Goal: Transaction & Acquisition: Download file/media

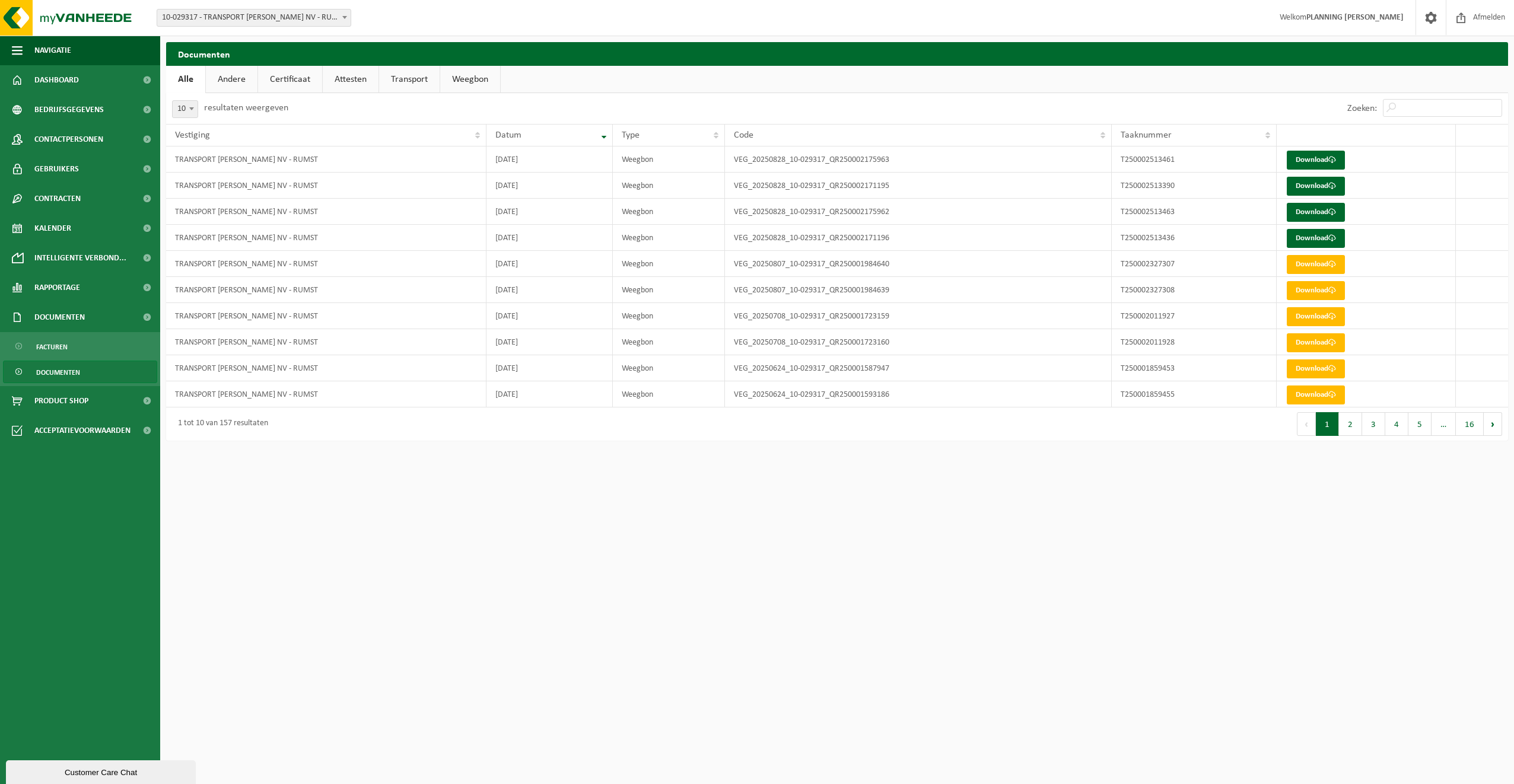
click at [917, 517] on html "Vestiging: 10-029317 - TRANSPORT [PERSON_NAME] NV - RUMST 10-029317 - TRANSPORT…" at bounding box center [757, 392] width 1514 height 784
click at [1359, 423] on button "2" at bounding box center [1350, 424] width 23 height 24
click at [1315, 161] on link "Download" at bounding box center [1316, 160] width 58 height 19
drag, startPoint x: 1327, startPoint y: 426, endPoint x: 1285, endPoint y: 425, distance: 42.0
click at [1327, 426] on button "1" at bounding box center [1327, 424] width 23 height 24
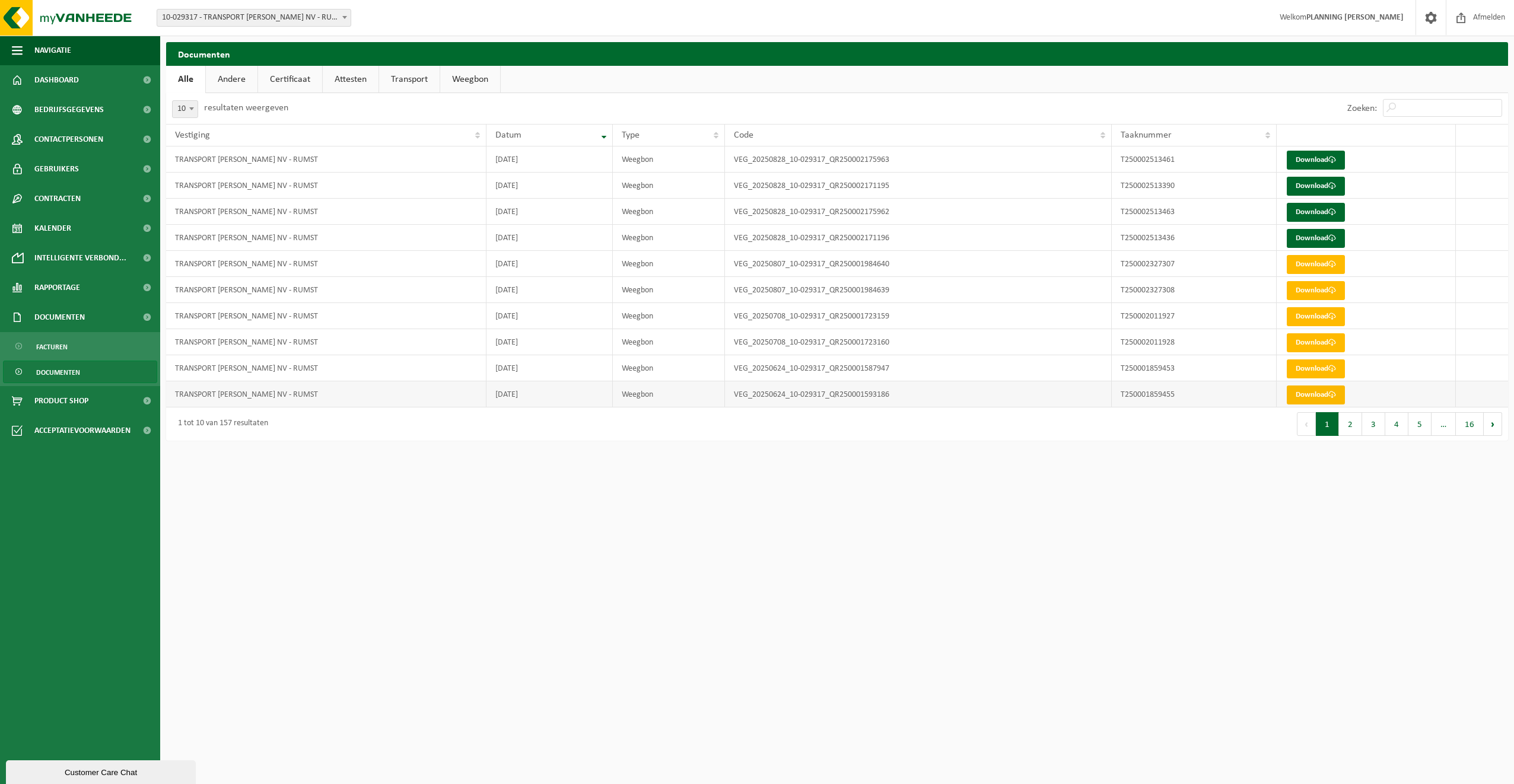
click at [1324, 399] on link "Download" at bounding box center [1316, 394] width 58 height 19
click at [1313, 359] on td "Download" at bounding box center [1366, 368] width 179 height 26
click at [1311, 366] on link "Download" at bounding box center [1316, 368] width 58 height 19
click at [1310, 267] on link "Download" at bounding box center [1316, 264] width 58 height 19
click at [1296, 289] on link "Download" at bounding box center [1316, 290] width 58 height 19
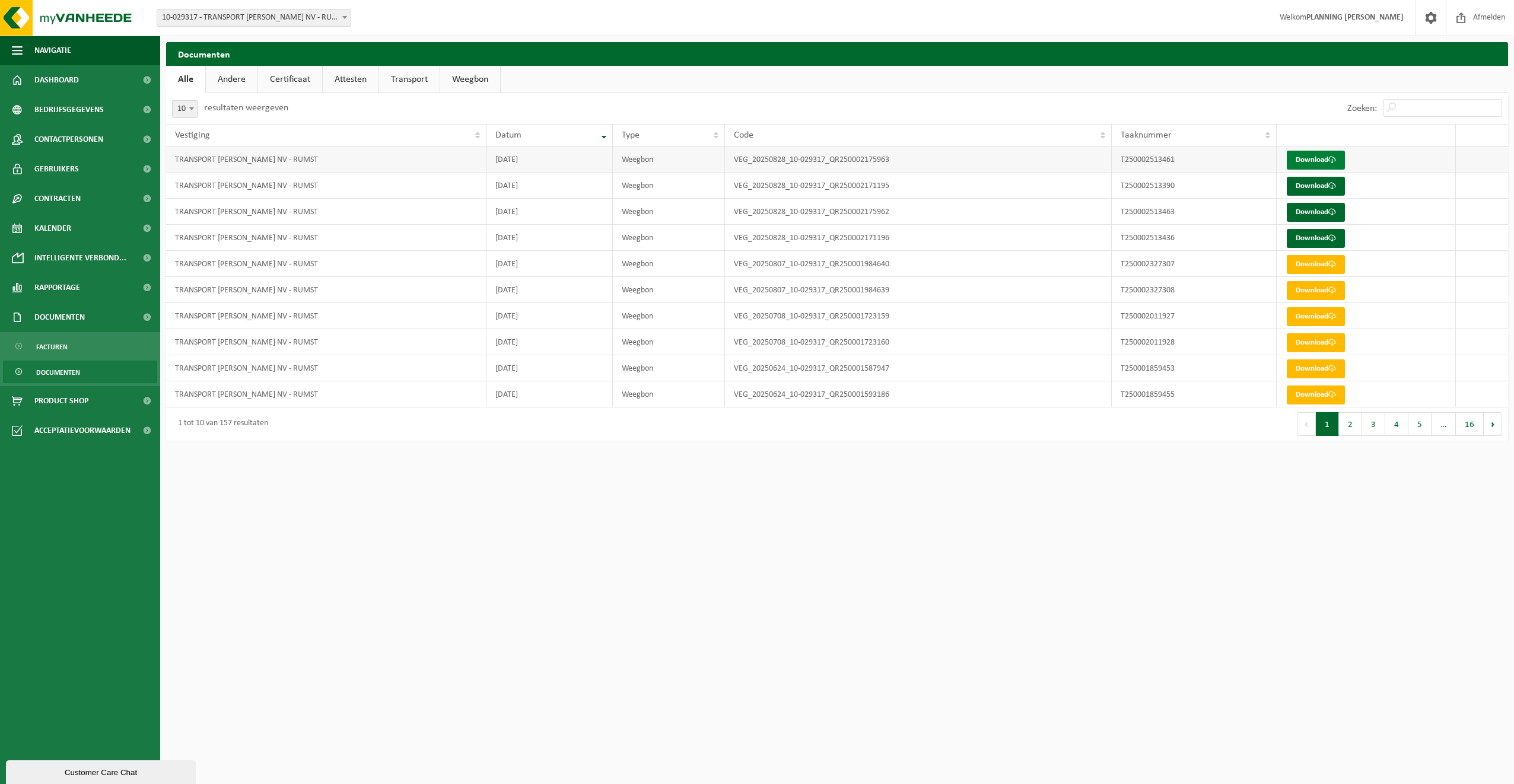
click at [1318, 160] on link "Download" at bounding box center [1316, 160] width 58 height 19
click at [1311, 185] on link "Download" at bounding box center [1316, 186] width 58 height 19
click at [1319, 212] on link "Download" at bounding box center [1316, 212] width 58 height 19
click at [1319, 231] on link "Download" at bounding box center [1316, 238] width 58 height 19
